Goal: Navigation & Orientation: Find specific page/section

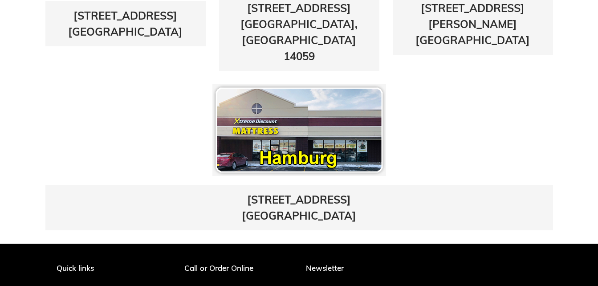
scroll to position [578, 0]
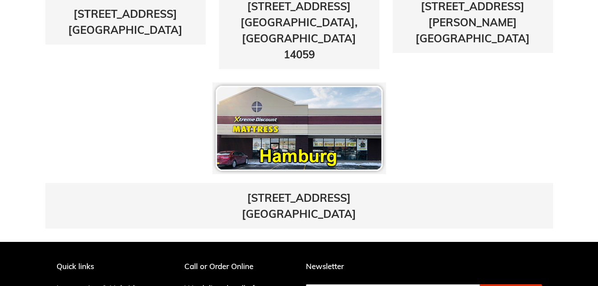
click at [275, 114] on img at bounding box center [299, 128] width 174 height 92
click at [279, 116] on img at bounding box center [299, 128] width 174 height 92
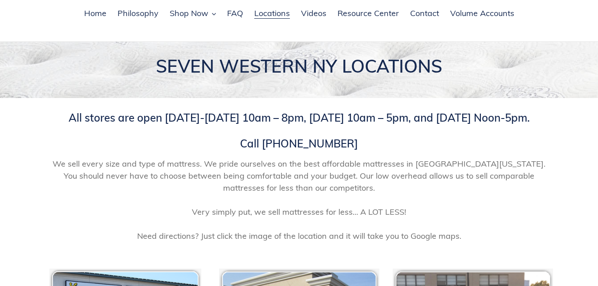
scroll to position [24, 0]
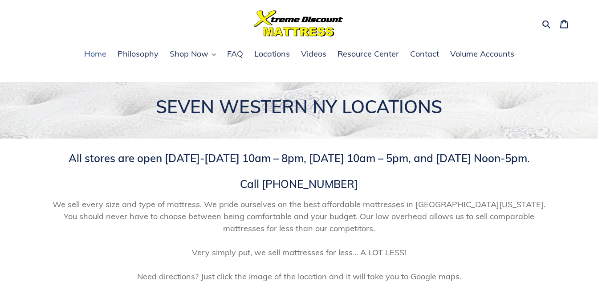
click at [93, 52] on span "Home" at bounding box center [95, 53] width 22 height 11
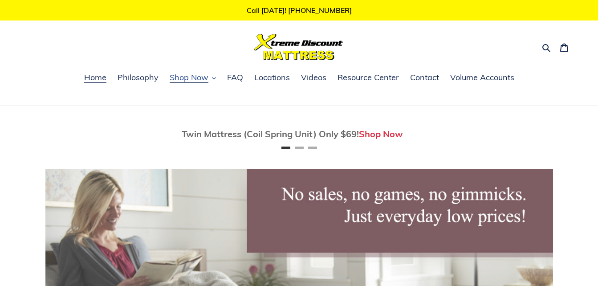
click at [197, 78] on span "Shop Now" at bounding box center [189, 77] width 39 height 11
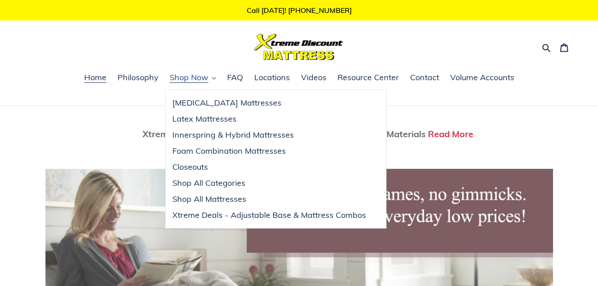
scroll to position [0, 1014]
click at [198, 166] on span "Closeouts" at bounding box center [190, 167] width 36 height 11
